Goal: Find specific page/section: Find specific page/section

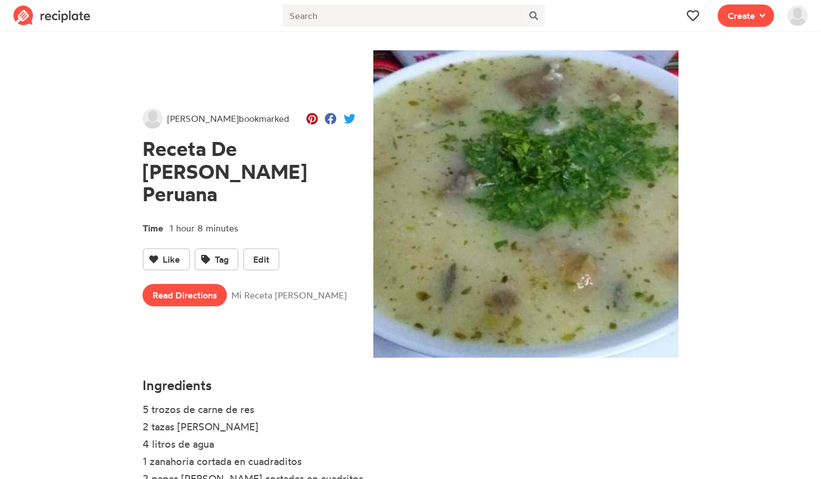
click at [793, 21] on img at bounding box center [797, 16] width 20 height 20
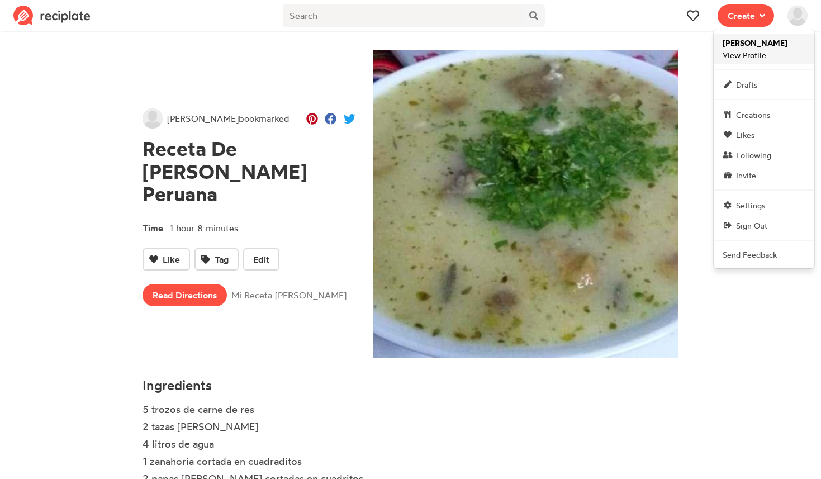
click at [765, 55] on span "[PERSON_NAME] View Profile" at bounding box center [754, 49] width 65 height 24
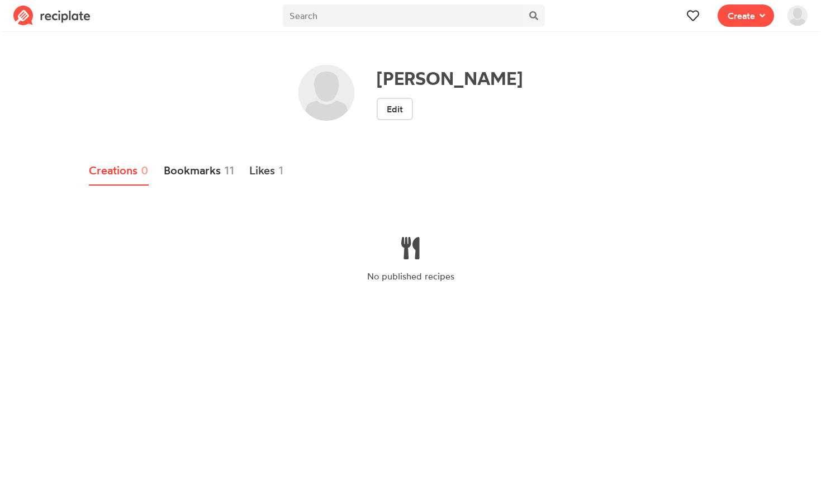
click at [192, 175] on link "Bookmarks 11" at bounding box center [199, 170] width 71 height 29
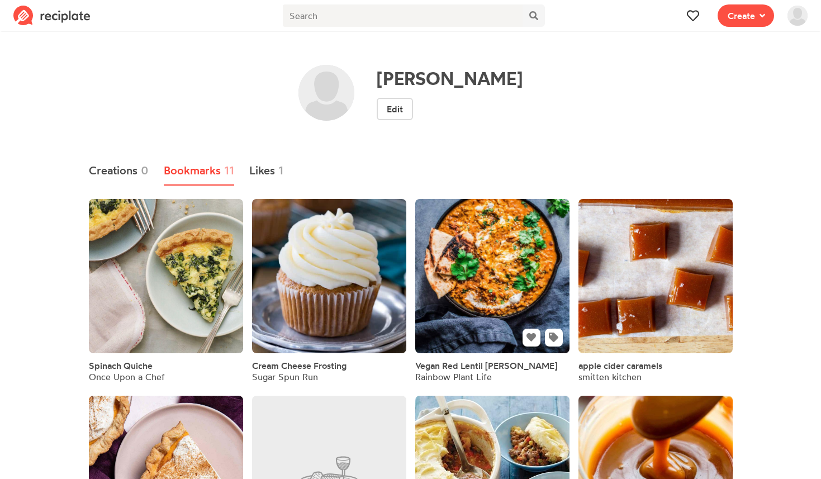
click at [465, 269] on link at bounding box center [492, 276] width 154 height 154
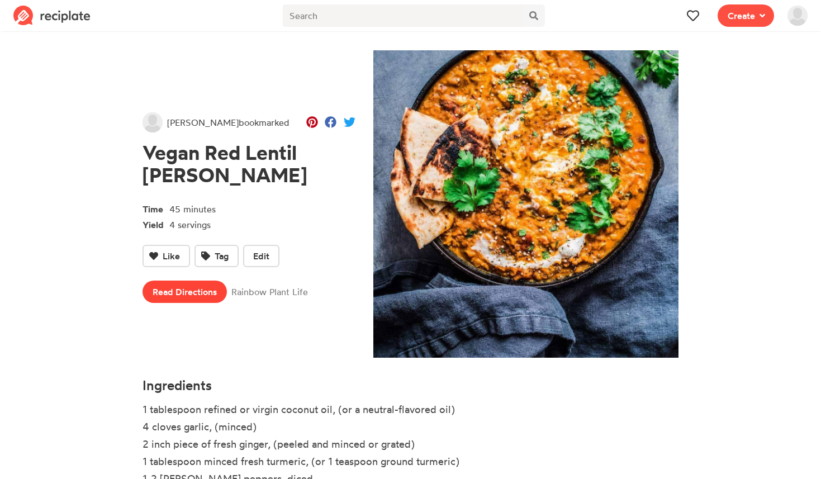
click at [184, 280] on link "Read Directions" at bounding box center [184, 291] width 84 height 22
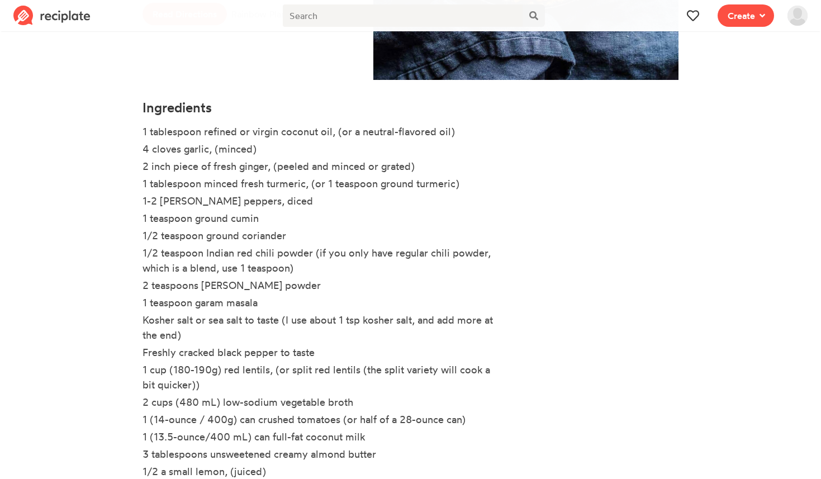
scroll to position [353, 0]
